Goal: Information Seeking & Learning: Compare options

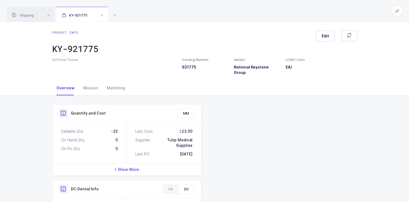
click at [102, 15] on span at bounding box center [102, 15] width 6 height 6
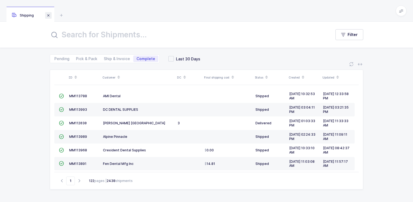
click at [49, 15] on span at bounding box center [48, 15] width 6 height 6
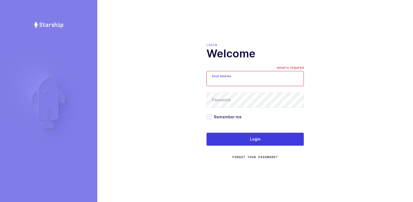
type input "[PERSON_NAME][EMAIL_ADDRESS][DOMAIN_NAME]"
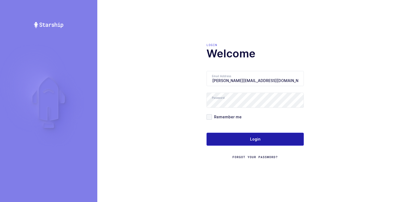
click at [244, 135] on button "Login" at bounding box center [254, 138] width 97 height 13
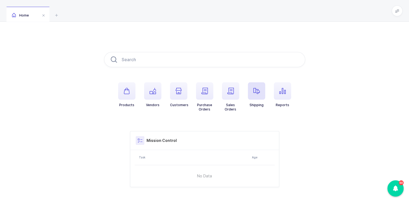
click at [257, 93] on icon "button" at bounding box center [256, 91] width 6 height 6
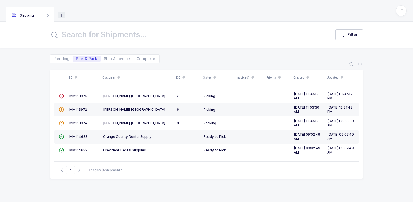
click at [61, 15] on icon at bounding box center [61, 15] width 6 height 6
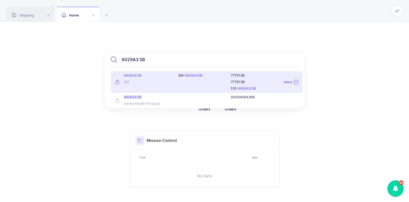
type input "6029A3.5B"
click at [152, 82] on div "3M" at bounding box center [143, 82] width 57 height 4
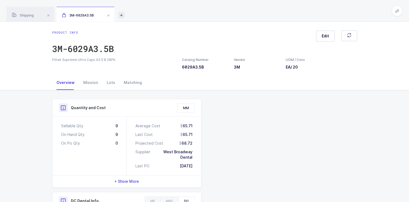
click at [121, 15] on icon at bounding box center [121, 15] width 6 height 6
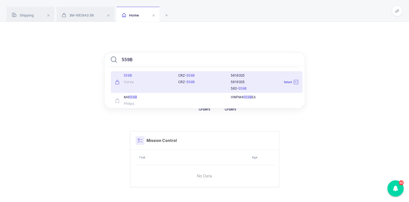
type input "559B"
click at [144, 79] on div "559B Corza" at bounding box center [143, 81] width 63 height 17
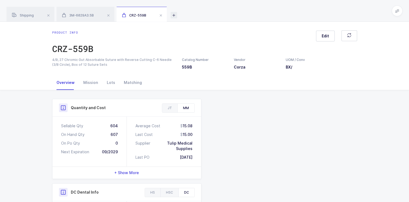
click at [175, 15] on icon at bounding box center [173, 15] width 6 height 6
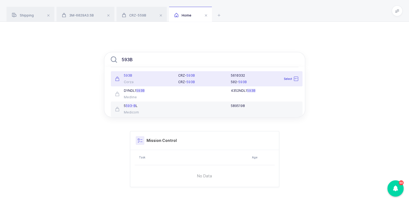
type input "593B"
click at [157, 75] on div "593B" at bounding box center [143, 75] width 57 height 4
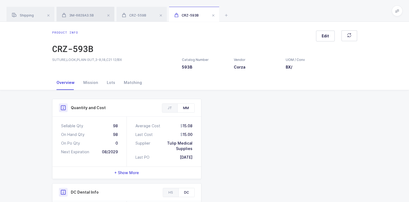
click at [89, 17] on span "3M-6029A3.5B" at bounding box center [78, 15] width 32 height 4
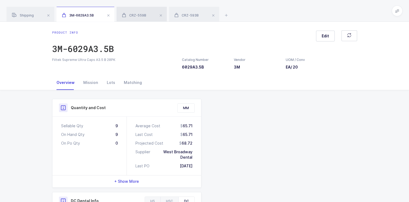
click at [148, 13] on div "CRZ-559B" at bounding box center [141, 14] width 50 height 15
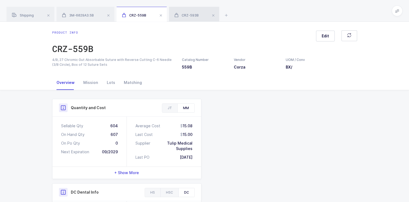
click at [189, 16] on span "CRZ-593B" at bounding box center [186, 15] width 24 height 4
